Goal: Navigation & Orientation: Find specific page/section

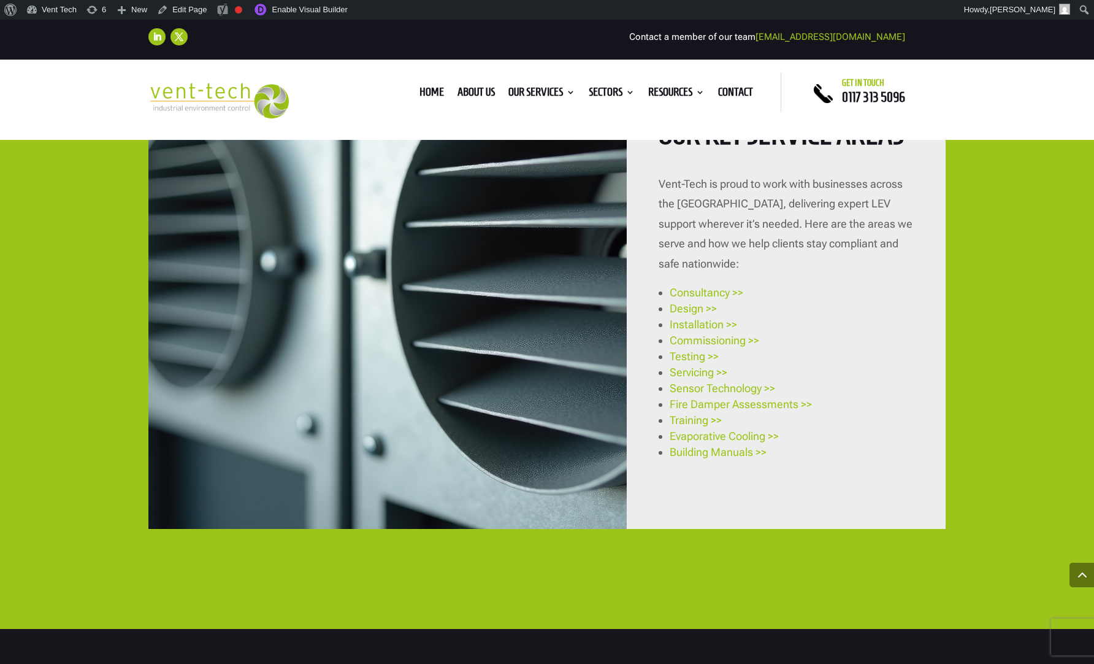
scroll to position [2789, 0]
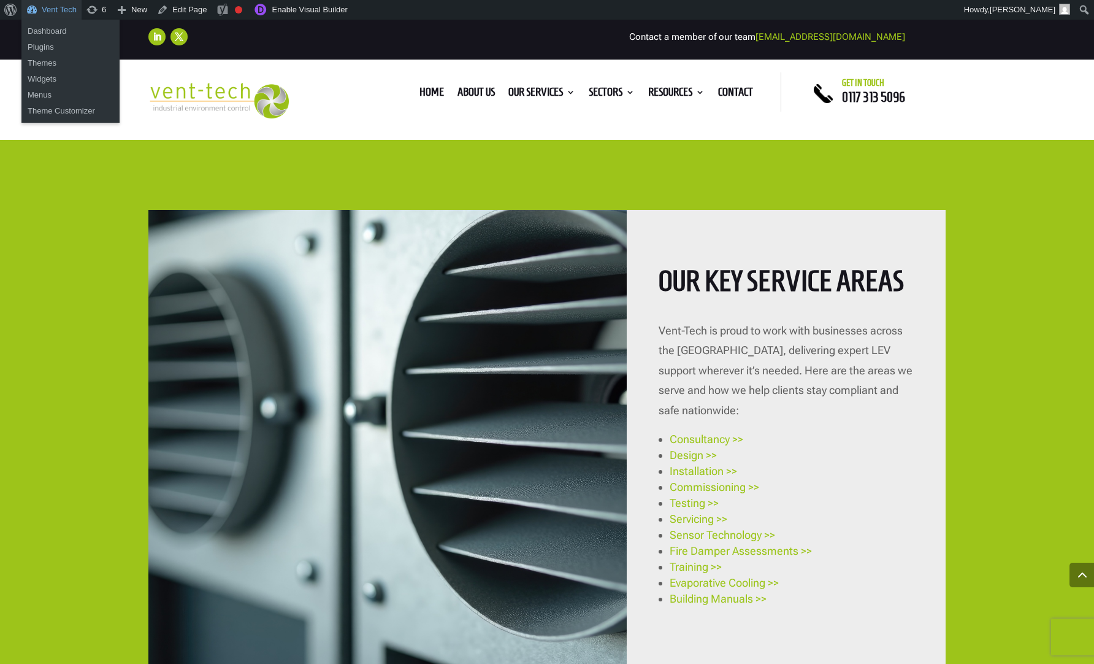
click at [53, 8] on link "Vent Tech" at bounding box center [51, 10] width 60 height 20
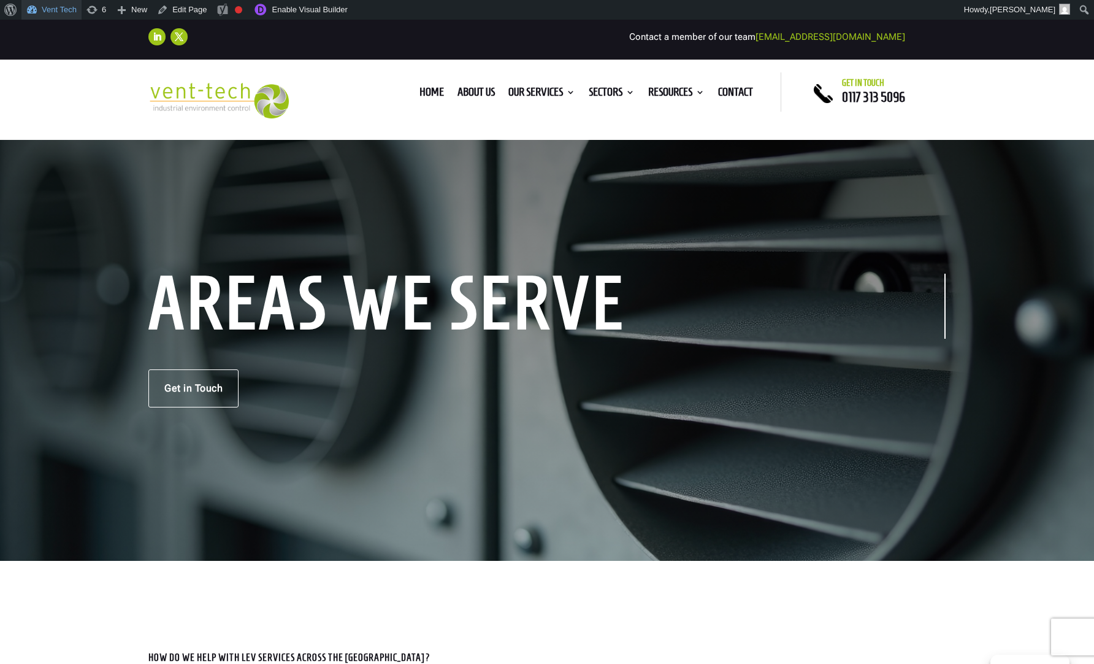
click at [50, 15] on link "Vent Tech" at bounding box center [51, 10] width 60 height 20
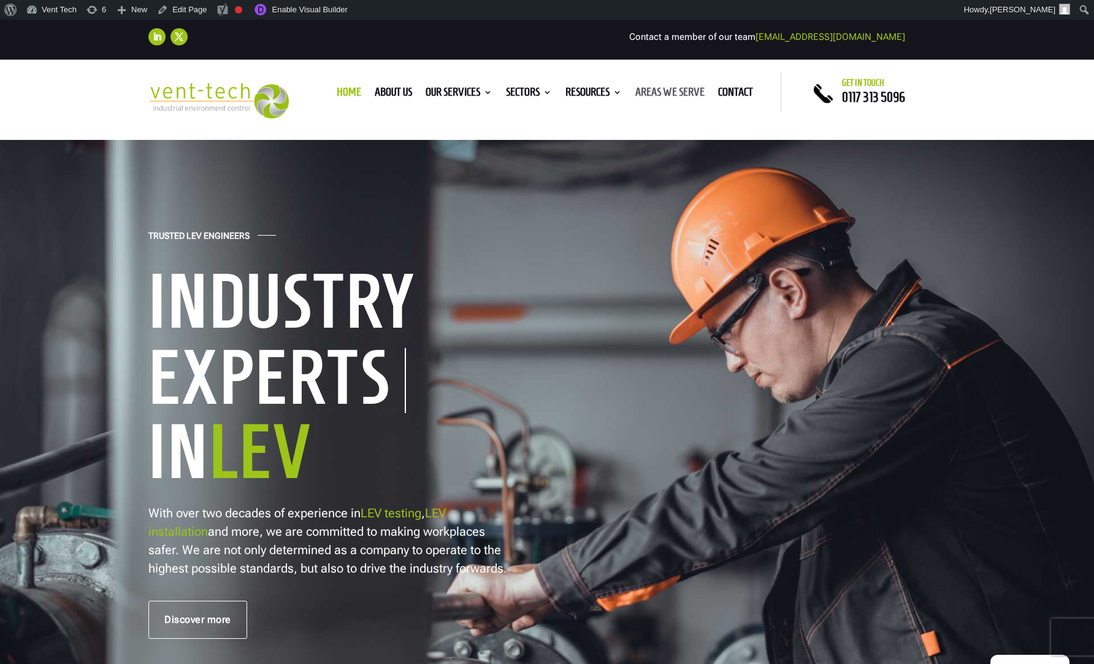
click at [682, 91] on link "Areas We Serve" at bounding box center [670, 94] width 69 height 13
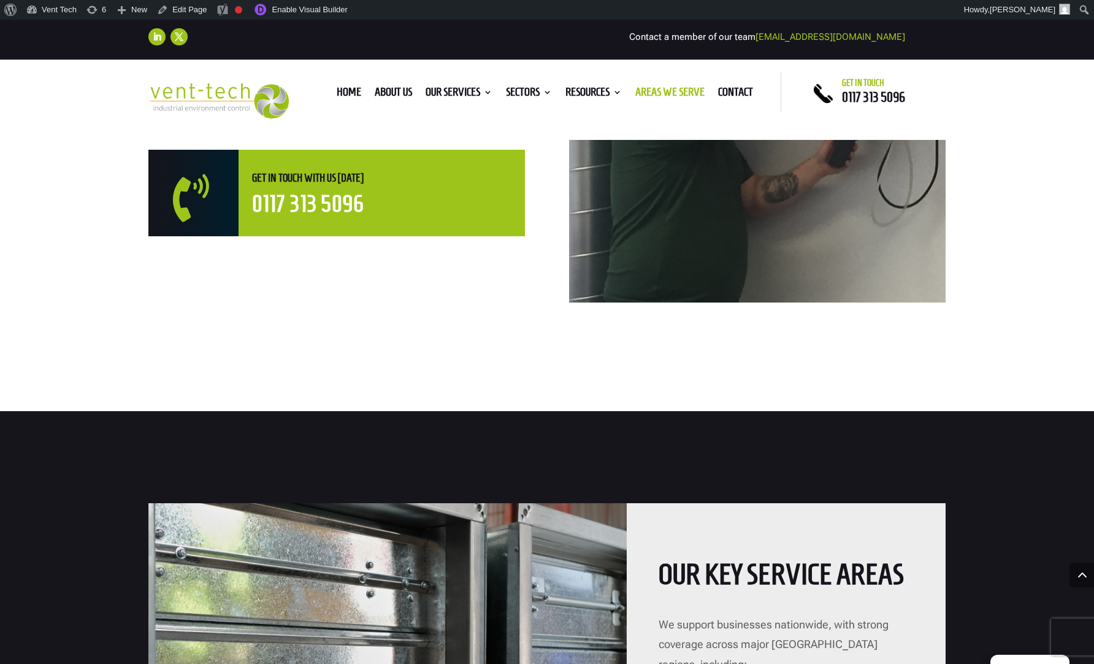
scroll to position [885, 0]
